Goal: Information Seeking & Learning: Stay updated

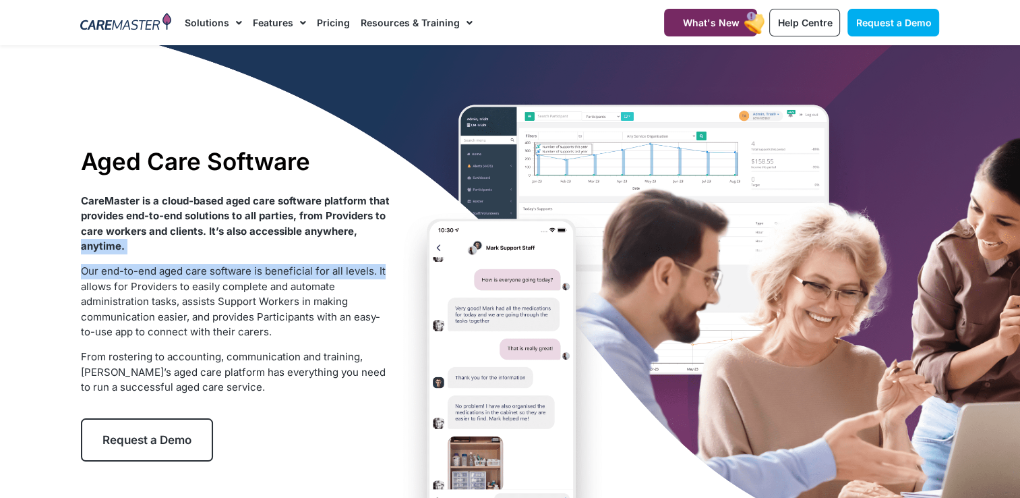
click at [356, 228] on div "CareMaster is a cloud-based aged care software platform that provides end-to-en…" at bounding box center [236, 295] width 310 height 202
drag, startPoint x: 356, startPoint y: 228, endPoint x: 423, endPoint y: 249, distance: 70.8
click at [423, 249] on div "Aged Care Software CareMaster is a cloud-based aged care software platform that…" at bounding box center [510, 304] width 873 height 518
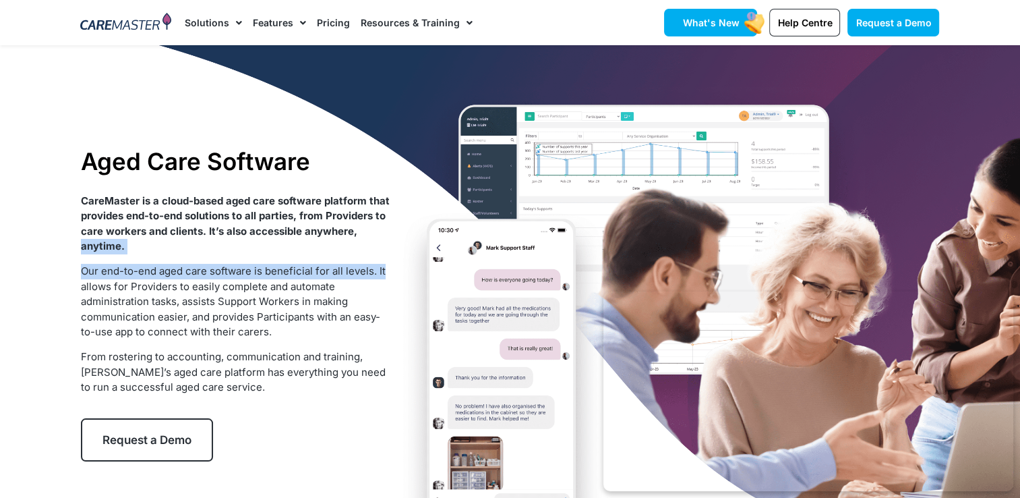
click at [737, 31] on link "What's New" at bounding box center [710, 23] width 93 height 28
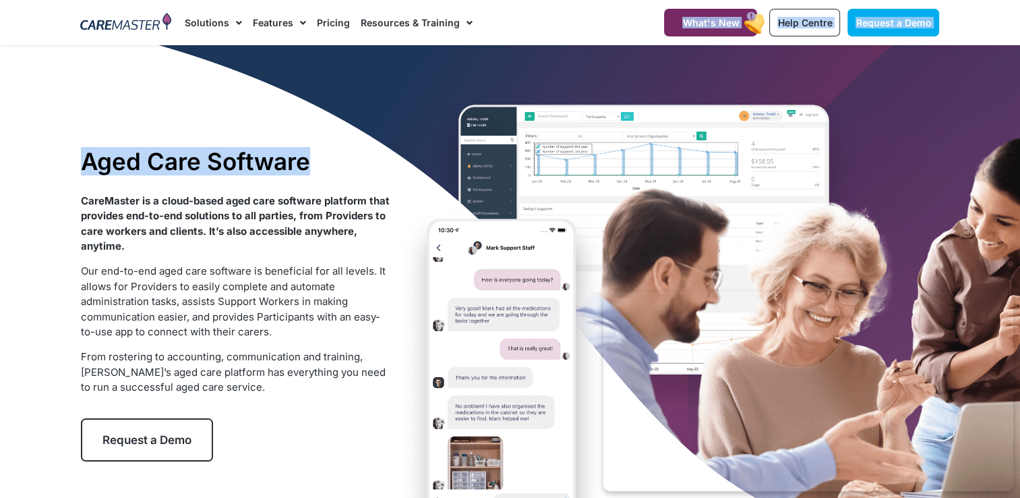
drag, startPoint x: 506, startPoint y: 7, endPoint x: 515, endPoint y: 65, distance: 58.6
